Goal: Information Seeking & Learning: Learn about a topic

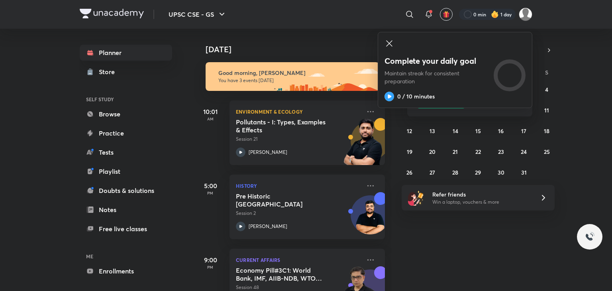
click at [389, 42] on icon at bounding box center [389, 43] width 6 height 6
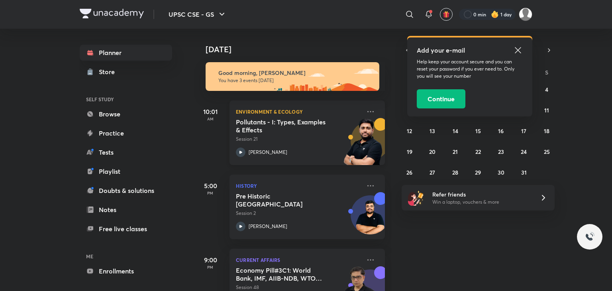
click at [293, 139] on p "Session 21" at bounding box center [298, 139] width 125 height 7
